Goal: Task Accomplishment & Management: Use online tool/utility

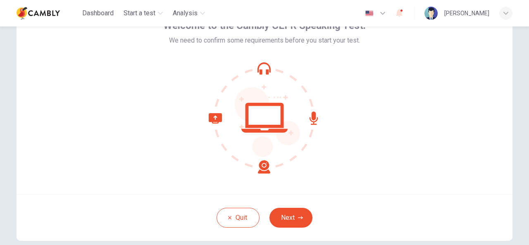
scroll to position [83, 0]
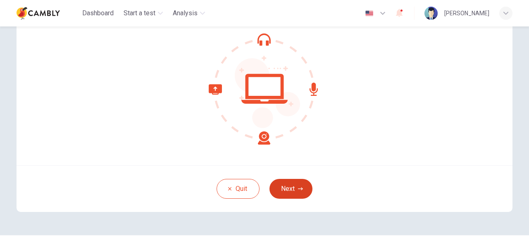
click at [284, 186] on button "Next" at bounding box center [290, 189] width 43 height 20
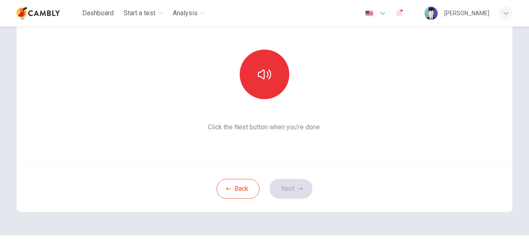
scroll to position [41, 0]
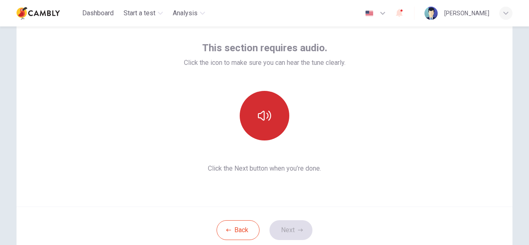
click at [274, 116] on button "button" at bounding box center [265, 116] width 50 height 50
click at [253, 123] on button "button" at bounding box center [265, 116] width 50 height 50
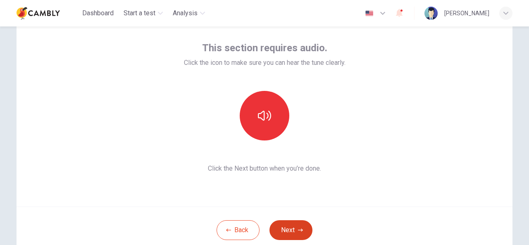
click at [297, 227] on button "Next" at bounding box center [290, 230] width 43 height 20
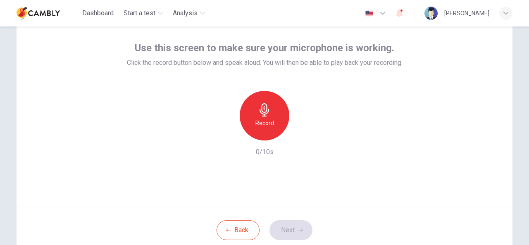
click at [263, 110] on icon "button" at bounding box center [264, 109] width 13 height 13
click at [290, 226] on button "Next" at bounding box center [290, 230] width 43 height 20
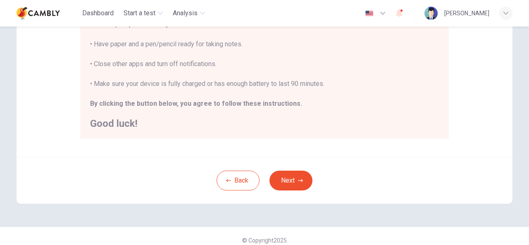
scroll to position [207, 0]
click at [289, 183] on button "Next" at bounding box center [290, 180] width 43 height 20
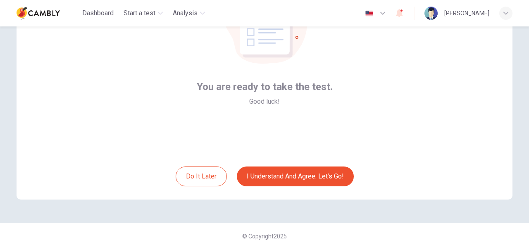
scroll to position [99, 0]
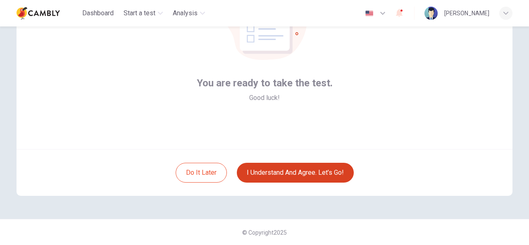
click at [267, 172] on button "I understand and agree. Let’s go!" at bounding box center [295, 173] width 117 height 20
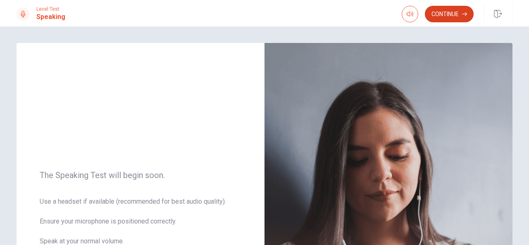
click at [445, 14] on button "Continue" at bounding box center [449, 14] width 49 height 17
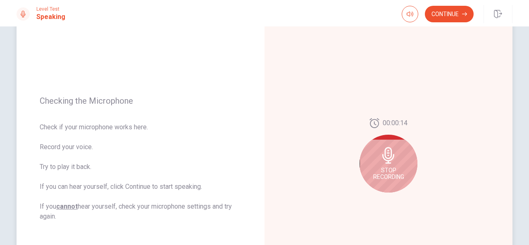
scroll to position [83, 0]
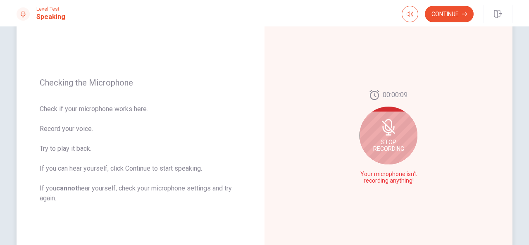
click at [400, 141] on span "Stop Recording" at bounding box center [388, 145] width 31 height 13
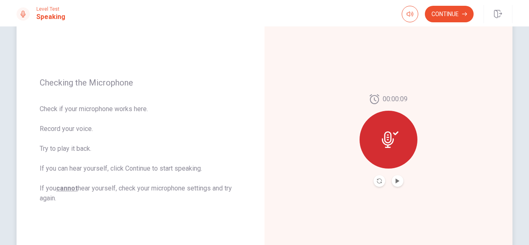
click at [398, 143] on div at bounding box center [389, 140] width 58 height 58
click at [397, 181] on icon "Play Audio" at bounding box center [398, 181] width 4 height 5
click at [378, 178] on button "Record Again" at bounding box center [380, 181] width 12 height 12
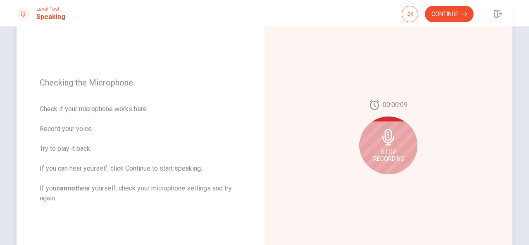
click at [391, 148] on div "Stop Recording" at bounding box center [389, 146] width 58 height 58
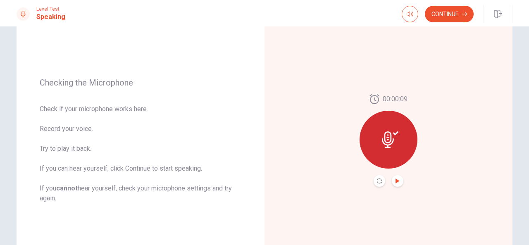
click at [398, 182] on icon "Play Audio" at bounding box center [397, 181] width 5 height 5
click at [398, 181] on icon "Pause Audio" at bounding box center [398, 181] width 4 height 5
click at [451, 14] on button "Continue" at bounding box center [449, 14] width 49 height 17
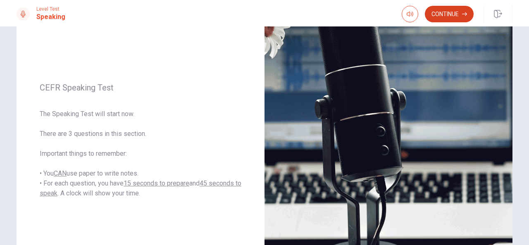
click at [446, 17] on button "Continue" at bounding box center [449, 14] width 49 height 17
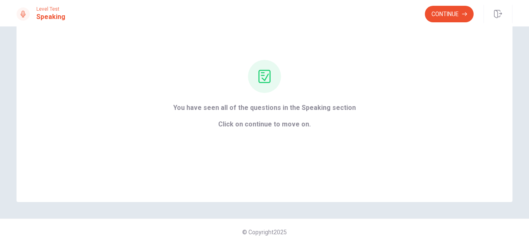
scroll to position [55, 0]
click at [447, 12] on button "Continue" at bounding box center [449, 14] width 49 height 17
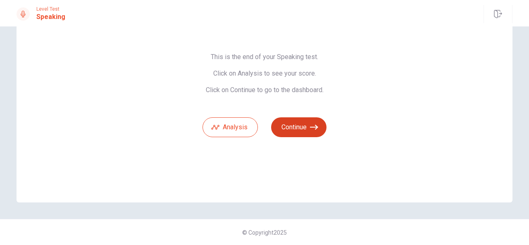
click at [305, 129] on button "Continue" at bounding box center [298, 127] width 55 height 20
